Goal: Transaction & Acquisition: Purchase product/service

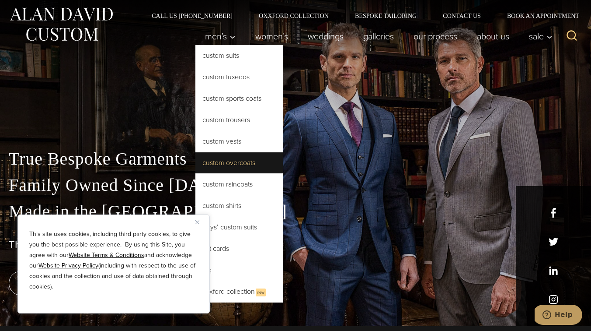
scroll to position [3, 0]
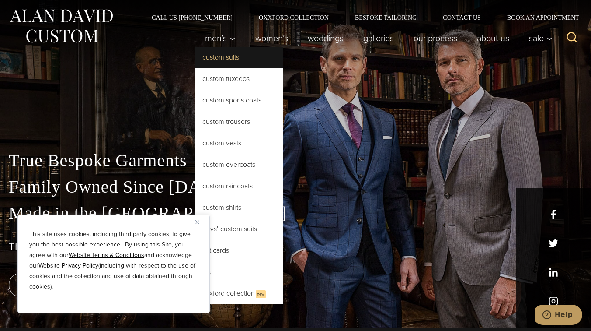
click at [239, 53] on link "Custom Suits" at bounding box center [238, 57] width 87 height 21
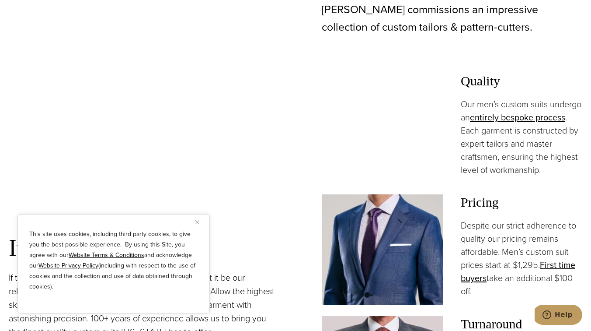
scroll to position [418, 0]
